Goal: Information Seeking & Learning: Learn about a topic

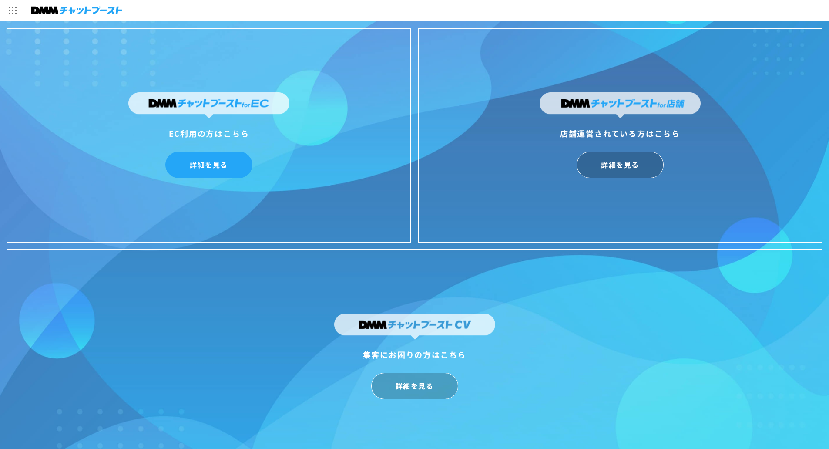
click at [217, 159] on link "詳細を見る" at bounding box center [208, 164] width 87 height 27
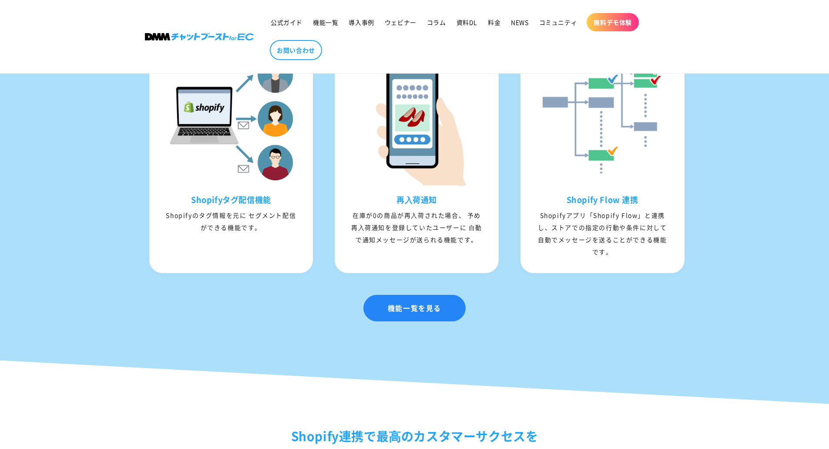
scroll to position [1155, 0]
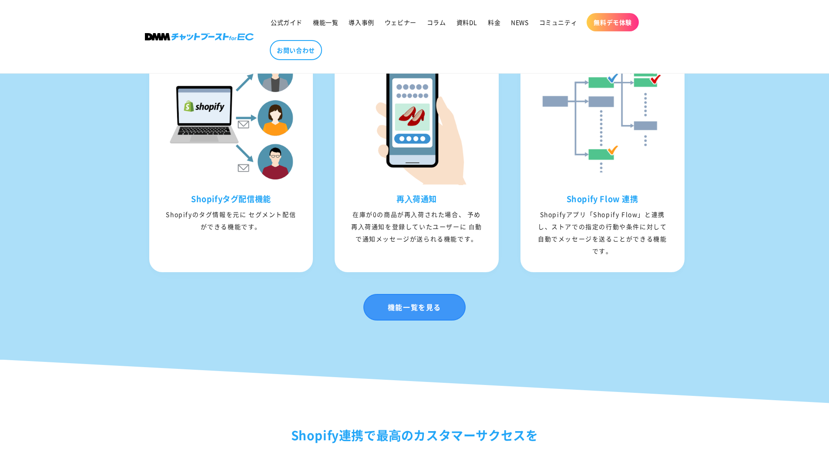
drag, startPoint x: 509, startPoint y: 445, endPoint x: 406, endPoint y: 311, distance: 169.8
click at [406, 311] on link "機能一覧を見る" at bounding box center [414, 307] width 102 height 27
